Goal: Task Accomplishment & Management: Complete application form

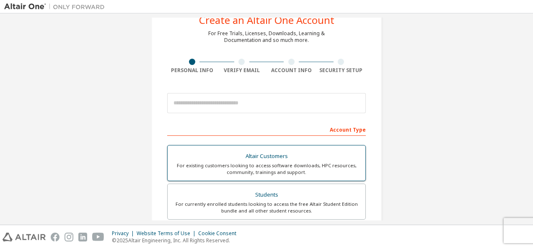
scroll to position [42, 0]
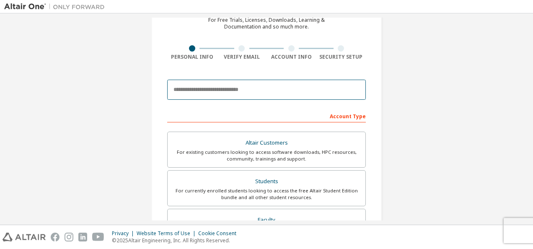
click at [203, 84] on input "email" at bounding box center [266, 90] width 199 height 20
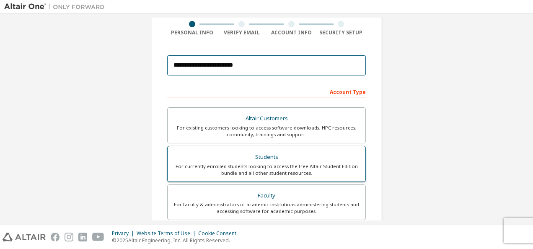
scroll to position [84, 0]
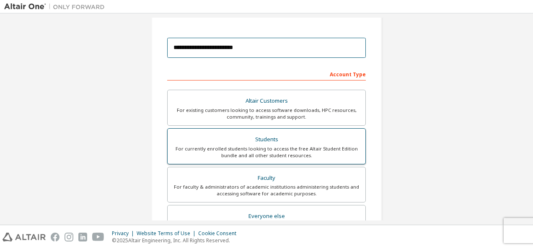
type input "**********"
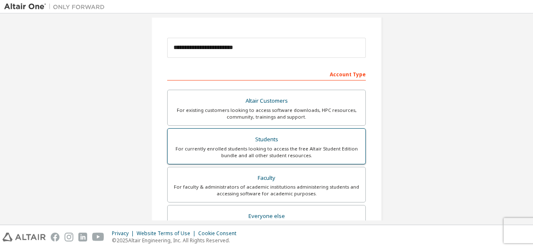
click at [263, 135] on div "Students" at bounding box center [267, 140] width 188 height 12
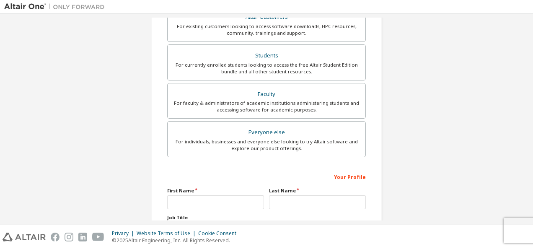
scroll to position [210, 0]
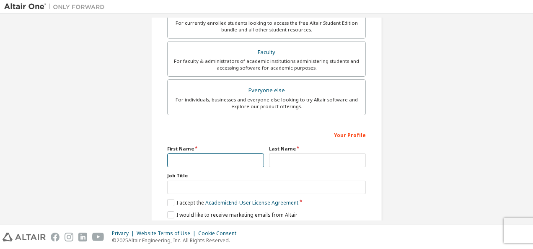
click at [220, 158] on input "text" at bounding box center [215, 160] width 97 height 14
type input "*********"
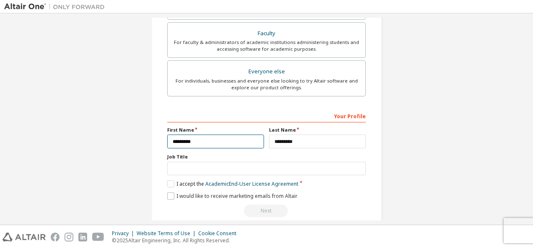
scroll to position [239, 0]
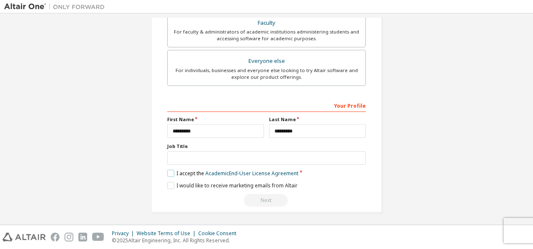
click at [168, 171] on label "I accept the Academic End-User License Agreement" at bounding box center [232, 173] width 131 height 7
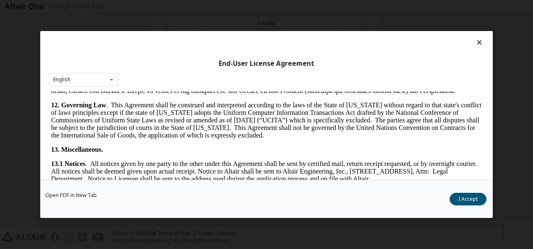
scroll to position [1341, 0]
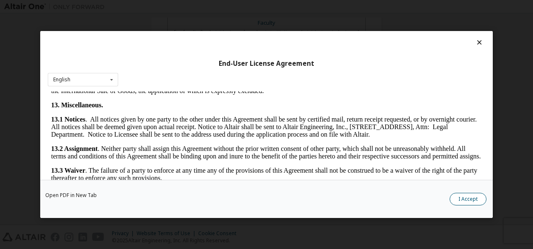
click at [458, 200] on button "I Accept" at bounding box center [468, 199] width 37 height 13
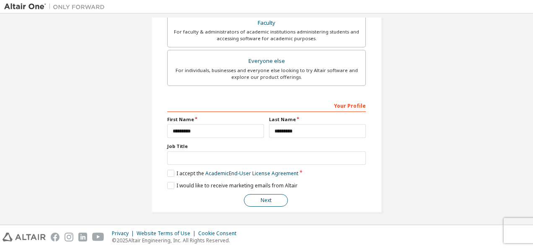
click at [265, 197] on button "Next" at bounding box center [266, 200] width 44 height 13
